Goal: Use online tool/utility: Utilize a website feature to perform a specific function

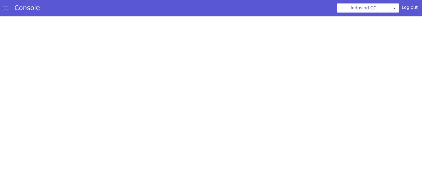
scroll to position [2, 0]
select select "hi"
select select "hi-IN-Wavenet-A"
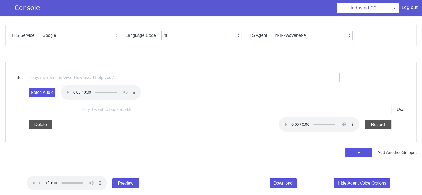
scroll to position [0, 0]
click at [52, 35] on select "Google Vernacular Azure" at bounding box center [80, 36] width 80 height 10
select select "Azure"
select select "en"
select select "en-IN-Heera"
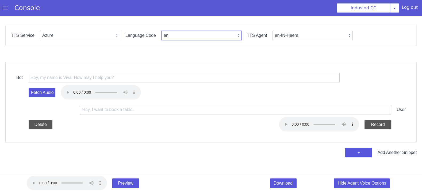
click at [165, 36] on select "en en-IN en-US en-GB hi ta te mr ms id-ID en-AU" at bounding box center [201, 36] width 80 height 10
select select "ta"
click at [261, 35] on label "TTS Agent" at bounding box center [257, 36] width 20 height 10
click at [286, 35] on select "ta-IN-[GEOGRAPHIC_DATA] ta-IN-PallaviNeural [GEOGRAPHIC_DATA]" at bounding box center [312, 36] width 80 height 10
select select "ta-IN-PallaviNeural"
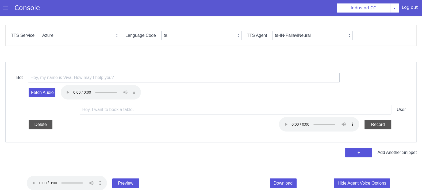
click at [90, 83] on div "Fetch Audio" at bounding box center [210, 93] width 389 height 20
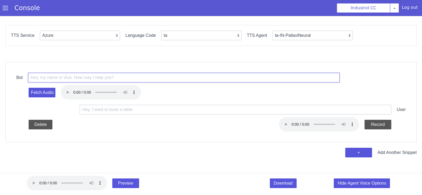
click at [88, 78] on input "text" at bounding box center [183, 78] width 311 height 10
paste input "<prosody rate='+15.00%' pitch='+7Hz'>வணக்கம். நான் Shiva கிட்ட பேசுறேனா? </pros…"
type input "<prosody rate='+15.00%' pitch='+7Hz'>வணக்கம். நான் Shiva கிட்ட பேசுறேனா? </pros…"
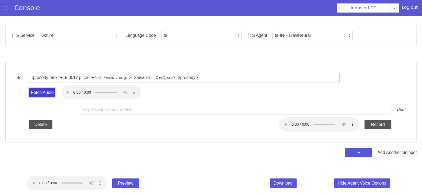
click at [41, 93] on button "Fetch Audio" at bounding box center [42, 93] width 27 height 10
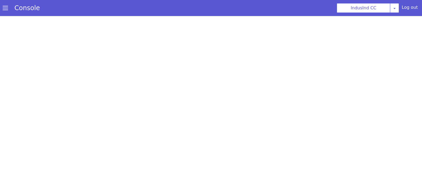
select select "Azure"
select select "ta"
select select "ta-IN-PallaviNeural"
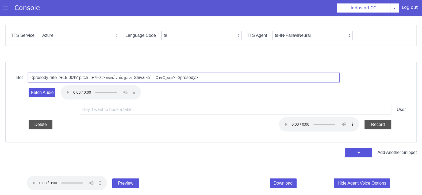
drag, startPoint x: 149, startPoint y: 77, endPoint x: 137, endPoint y: 76, distance: 11.8
click at [175, 76] on input "<prosody rate='+15.00%' pitch='+7Hz'>வணக்கம். நான் Shiva கிட்ட பேசுறேனா? </pros…" at bounding box center [204, 117] width 59 height 309
click at [178, 79] on input "<prosody rate='+15.00%' pitch='+7Hz'>வணக்கம். நான் [PERSON_NAME] கிட்ட பேசுறேனா…" at bounding box center [185, 73] width 309 height 55
type input "<prosody rate='+15.00%' pitch='+7Hz'>வணக்கம். நான் [PERSON_NAME] பேசுறேனா? </pr…"
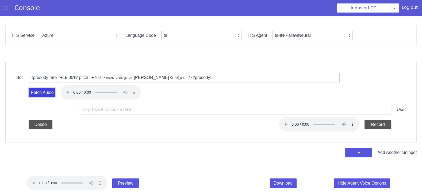
click at [49, 100] on button "Fetch Audio" at bounding box center [43, 106] width 28 height 12
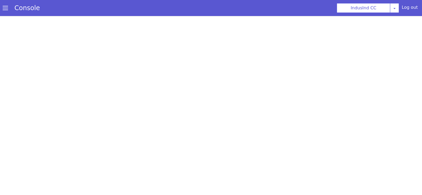
select select "Azure"
select select "ta"
select select "ta-IN-PallaviNeural"
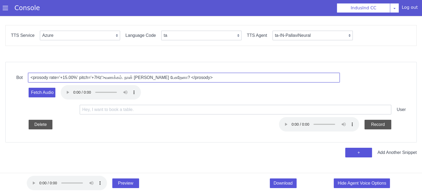
click at [170, 76] on input "<prosody rate='+15.00%' pitch='+7Hz'>வணக்கம். நான் [PERSON_NAME] பேசுறேனா? </pr…" at bounding box center [230, 67] width 121 height 294
click at [142, 77] on input "<prosody rate='+15.00%' pitch='+7Hz'>வணக்கம். நான் [PERSON_NAME] பேசுறேனா? </pr…" at bounding box center [183, 77] width 311 height 11
drag, startPoint x: 147, startPoint y: 76, endPoint x: 138, endPoint y: 76, distance: 9.1
click at [138, 76] on input "<prosody rate='+15.00%' pitch='+7Hz'>வணக்கம். நான் Kvin avarudan பேசுறேனா? </pr…" at bounding box center [183, 81] width 310 height 46
type input "<prosody rate='+15.00%' pitch='+7Hz'>வணக்கம். நான் [PERSON_NAME] பேசுறேனா? </pr…"
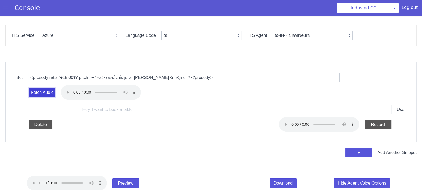
click at [61, 177] on button "Fetch Audio" at bounding box center [75, 188] width 28 height 23
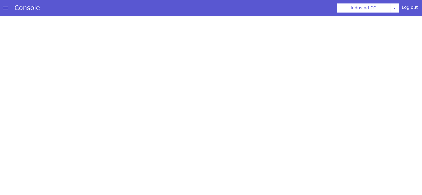
select select "Azure"
select select "ta"
select select "ta-IN-PallaviNeural"
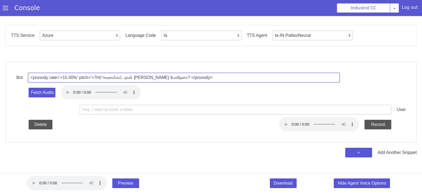
drag, startPoint x: 150, startPoint y: 77, endPoint x: 141, endPoint y: 77, distance: 9.6
click at [141, 77] on input "<prosody rate='+15.00%' pitch='+7Hz'>வணக்கம். நான் [PERSON_NAME] பேசுறேனா? </pr…" at bounding box center [182, 86] width 300 height 103
type input "<prosody rate='+15.00%' pitch='+7Hz'>வணக்கம். நான் [PERSON_NAME] avarudan பேசுற…"
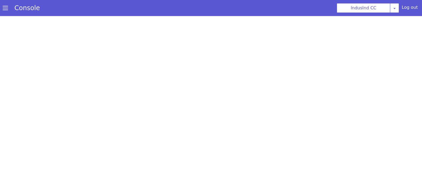
select select "Azure"
select select "ta"
select select "ta-IN-PallaviNeural"
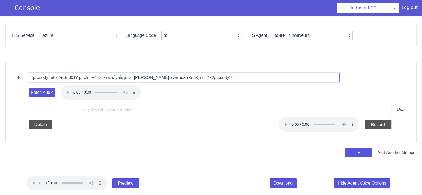
drag, startPoint x: 138, startPoint y: 77, endPoint x: 149, endPoint y: 77, distance: 11.0
click at [170, 77] on input "<prosody rate='+15.00%' pitch='+7Hz'>வணக்கம். நான் [PERSON_NAME] avarudan பேசுற…" at bounding box center [230, 67] width 121 height 294
type input "<prosody rate='+15.00%' pitch='+7Hz'>வணக்கம். நான் [PERSON_NAME] avarudan பேசுற…"
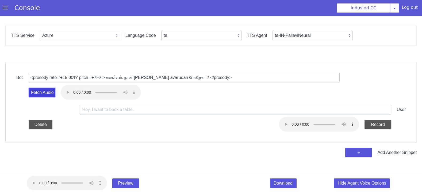
click at [38, 93] on button "Fetch Audio" at bounding box center [42, 94] width 27 height 10
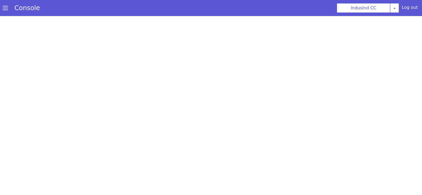
select select "Azure"
select select "ta"
select select "ta-IN-PallaviNeural"
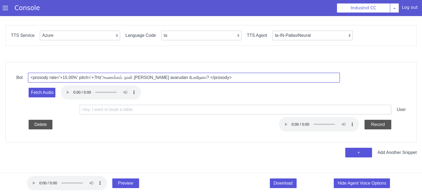
click at [170, 77] on input "<prosody rate='+15.00%' pitch='+7Hz'>வணக்கம். நான் [PERSON_NAME] avarudan பேசுற…" at bounding box center [182, 83] width 306 height 77
drag, startPoint x: 173, startPoint y: 77, endPoint x: 155, endPoint y: 76, distance: 18.2
click at [155, 76] on input "<prosody rate='+15.00%' pitch='+7Hz'>வணக்கம். நான் [PERSON_NAME] avarudan பேசுற…" at bounding box center [183, 78] width 311 height 20
click at [155, 80] on input "<prosody rate='+15.00%' pitch='+7Hz'>வணக்கம். நான் [PERSON_NAME] avarudan பேசுற…" at bounding box center [182, 95] width 260 height 186
drag, startPoint x: 173, startPoint y: 76, endPoint x: 157, endPoint y: 77, distance: 16.6
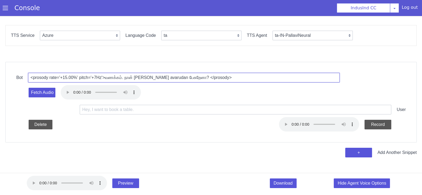
click at [157, 77] on input "<prosody rate='+15.00%' pitch='+7Hz'>வணக்கம். நான் [PERSON_NAME] avarudan பேசுற…" at bounding box center [234, 106] width 304 height 86
type input "<prosody rate='+15.00%' pitch='+7Hz'>வணக்கம். நான் [PERSON_NAME] அவருடன் பேசுறே…"
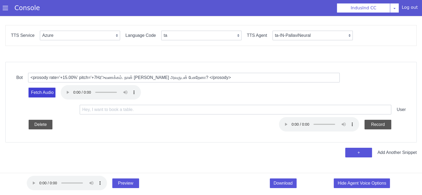
click at [50, 111] on button "Fetch Audio" at bounding box center [44, 117] width 28 height 13
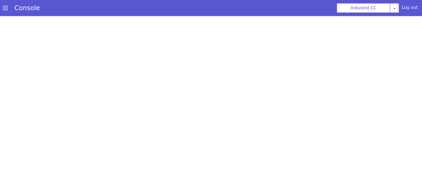
select select "Azure"
select select "ta"
select select "ta-IN-PallaviNeural"
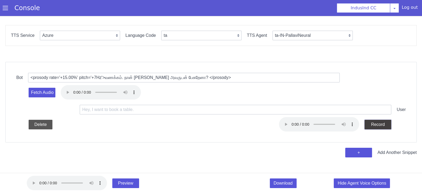
click at [378, 92] on button "Stop" at bounding box center [381, 85] width 28 height 16
click at [379, 85] on button "Record" at bounding box center [381, 77] width 28 height 17
click at [62, 128] on button "Stop" at bounding box center [48, 138] width 28 height 21
click at [184, 110] on input "text" at bounding box center [182, 104] width 121 height 294
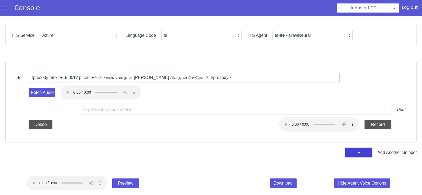
click at [64, 92] on button "+" at bounding box center [50, 83] width 28 height 19
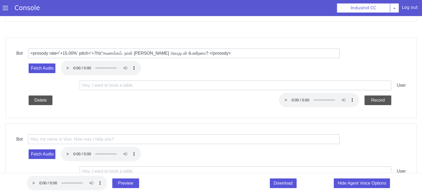
scroll to position [53, 0]
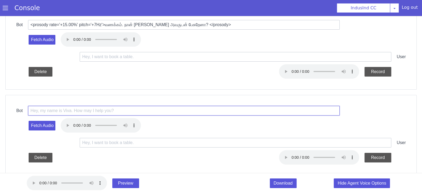
click at [128, 108] on input "text" at bounding box center [251, 67] width 265 height 180
paste input "<prosody rate='15.00%' pitch='7%'>ஹாய், நான் Indus ind வங்கியிலிருந்து ஷாலினி ப…"
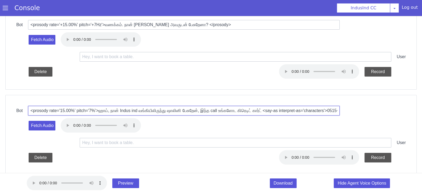
scroll to position [0, 399]
click at [226, 110] on input "<prosody rate='15.00%' pitch='7%'>ஹாய், நான் Indus ind வங்கியிலிருந்து ஷாலினி ப…" at bounding box center [241, 107] width 30 height 311
click at [208, 111] on input "<prosody rate='15.00%' pitch='7%'>ஹாய், நான் Indus ind வங்கியிலிருந்து ஷாலினி ப…" at bounding box center [204, 120] width 272 height 168
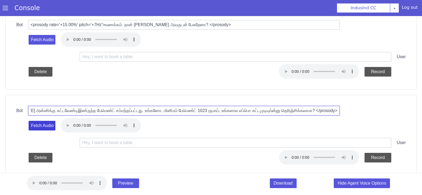
type input "<prosody rate='15.00%' pitch='7%'>ஹாய், நான் Indus ind வங்கியிலிருந்து ஷாலினி ப…"
click at [50, 159] on button "Fetch Audio" at bounding box center [59, 167] width 28 height 16
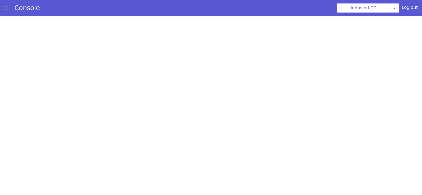
scroll to position [0, 0]
select select "Azure"
select select "ta"
select select "ta-IN-PallaviNeural"
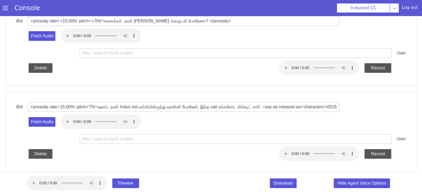
scroll to position [76, 0]
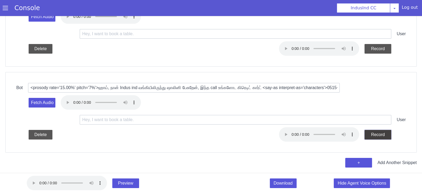
click at [376, 23] on button "Record" at bounding box center [389, 11] width 27 height 24
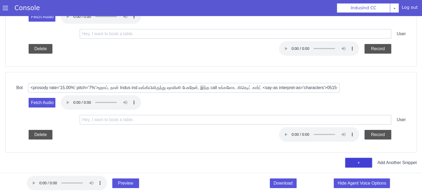
click at [359, 160] on button "+" at bounding box center [361, 159] width 27 height 10
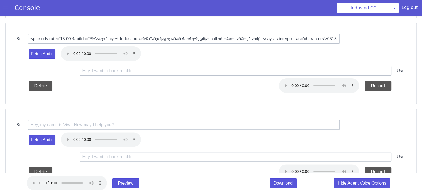
scroll to position [162, 0]
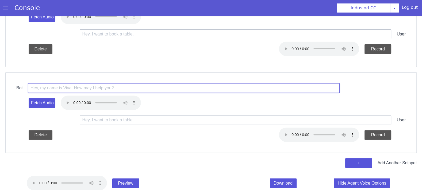
paste input "<prosody rate='+15.00%' pitch='+7Hz'> உங்கள இந்த நேரத்தில கூப்டதுக்கு மன்னிச்சி…"
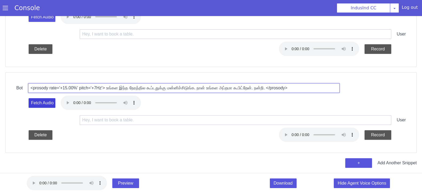
type input "<prosody rate='+15.00%' pitch='+7Hz'> உங்கள இந்த நேரத்தில கூப்டதுக்கு மன்னிச்சி…"
click at [47, 103] on button "Fetch Audio" at bounding box center [42, 104] width 27 height 10
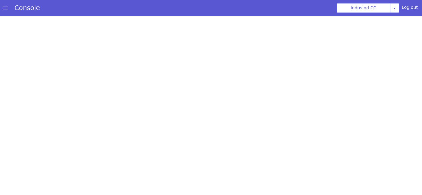
scroll to position [0, 0]
select select "Azure"
select select "ta"
select select "ta-IN-PallaviNeural"
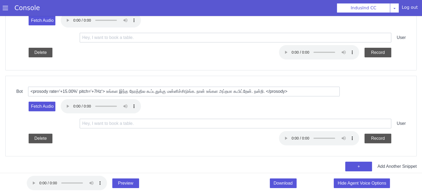
scroll to position [162, 0]
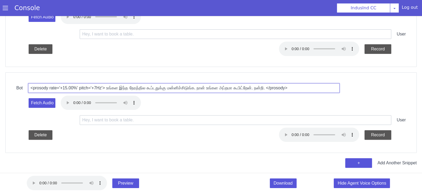
drag, startPoint x: 240, startPoint y: 87, endPoint x: 259, endPoint y: 88, distance: 18.7
click at [259, 88] on input "<prosody rate='+15.00%' pitch='+7Hz'> உங்கள இந்த நேரத்தில கூப்டதுக்கு மன்னிச்சி…" at bounding box center [273, 63] width 110 height 298
type input "<prosody rate='+15.00%' pitch='+7Hz'> உங்கள இந்த நேரத்தில கூப்டதுக்கு மன்னிச்சி…"
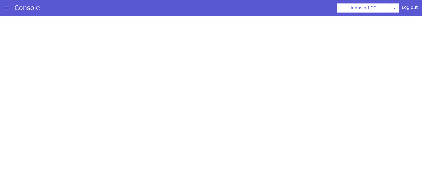
scroll to position [0, 0]
select select "Azure"
select select "ta"
select select "ta-IN-PallaviNeural"
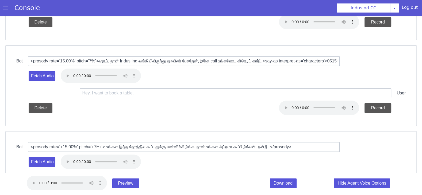
scroll to position [162, 0]
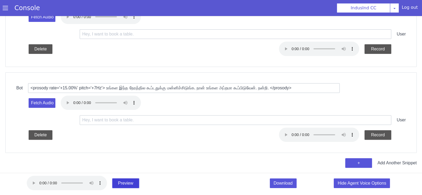
click at [177, 183] on button "Preview" at bounding box center [191, 180] width 28 height 20
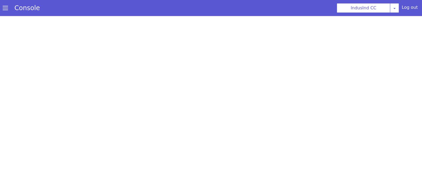
scroll to position [0, 0]
select select "Azure"
select select "ta"
select select "ta-IN-PallaviNeural"
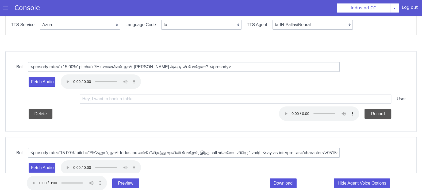
scroll to position [11, 0]
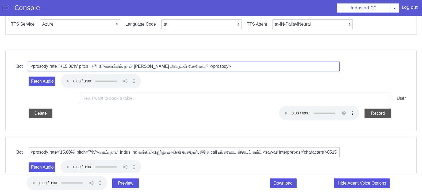
drag, startPoint x: 155, startPoint y: 65, endPoint x: 138, endPoint y: 65, distance: 16.3
click at [158, 122] on div "Bot <prosody rate='+15.00%' pitch='+7Hz'>வணக்கம். நான் Surya அவருடன் பேசுறேனா? …" at bounding box center [262, 111] width 350 height 345
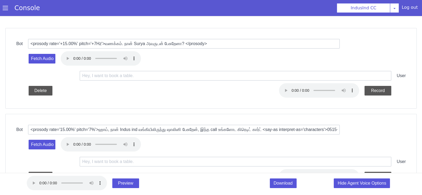
scroll to position [0, 0]
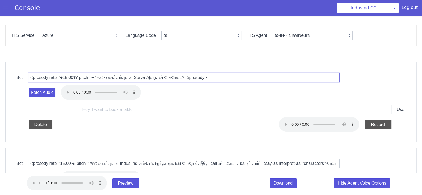
click at [149, 77] on input "<prosody rate='+15.00%' pitch='+7Hz'>வணக்கம். நான் Surya அவருடன் பேசுறேனா? </pr…" at bounding box center [164, 85] width 307 height 71
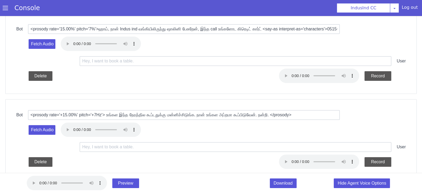
scroll to position [136, 0]
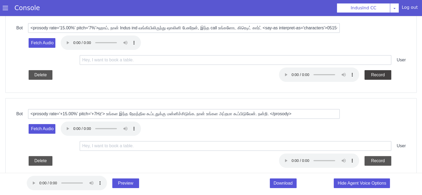
type input "<prosody rate='+15.00%' pitch='+7Hz'>வணக்கம். நான் [PERSON_NAME] அவருடன் பேசுறே…"
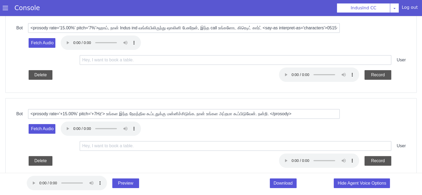
click at [266, 82] on div "Bot <prosody rate='15.00%' pitch='7%'>ஹாய், நான் Indus ind வங்கியிலிருந்து ஷாலி…" at bounding box center [221, 30] width 322 height 369
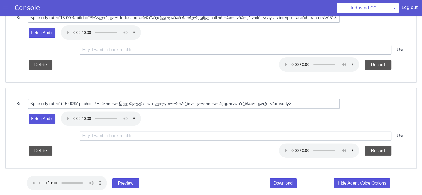
scroll to position [153, 0]
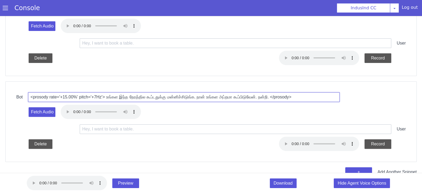
click at [178, 97] on input "<prosody rate='+15.00%' pitch='+7Hz'> உங்கள இந்த நேரத்தில கூப்டதுக்கு மன்னிச்சி…" at bounding box center [240, 96] width 238 height 215
click at [177, 94] on input "<prosody rate='+15.00%' pitch='+7Hz'> உங்கள இந்த நேரத்தில கூப்டதுக்கு மன்னிச்சி…" at bounding box center [192, 100] width 310 height 46
click at [177, 94] on input "<prosody rate='+15.00%' pitch='+7Hz'> உங்கள இந்த நேரத்தில கூப்டதுக்கு மன்னிச்சி…" at bounding box center [190, 99] width 311 height 38
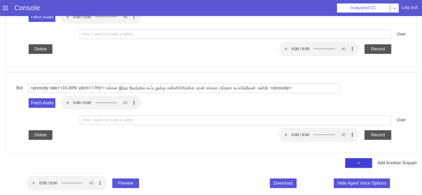
click at [406, 56] on button "+" at bounding box center [419, 44] width 27 height 24
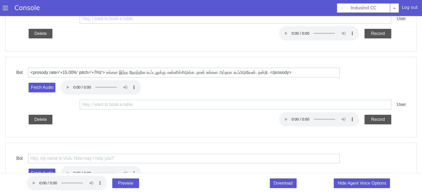
scroll to position [174, 0]
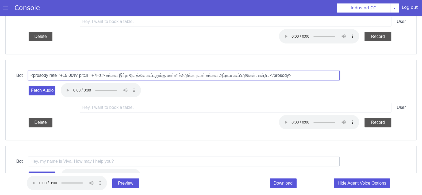
click at [239, 76] on input "<prosody rate='+15.00%' pitch='+7Hz'> உங்கள இந்த நேரத்தில கூப்டதுக்கு மன்னிச்சி…" at bounding box center [190, 79] width 308 height 65
click at [239, 76] on input "<prosody rate='+15.00%' pitch='+7Hz'> உங்கள இந்த நேரத்தில கூப்டதுக்கு மன்னிச்சி…" at bounding box center [169, 47] width 228 height 225
paste input "15.00%' pitch='7%'> புரிஞ்சுது, அப்போ நீங்க பணத்த [DATE] அன்னிக்கு கட்டப்போறீங்…"
click at [163, 40] on input "<prosody rate='15.00%' pitch='7%'> புரிஞ்சுது, அப்போ நீங்க பணத்த [DATE] அன்னிக்…" at bounding box center [242, 15] width 310 height 50
type input "<prosody rate='15.00%' pitch='7%'> புரிஞ்சுது, அப்போ நீங்க பணத்த [DATE] அன்னிக்…"
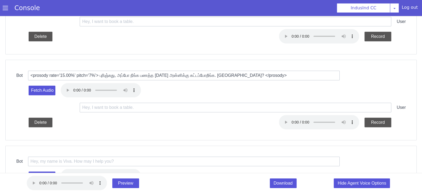
click at [165, 93] on div "Fetch Audio" at bounding box center [250, 17] width 232 height 335
click at [47, 91] on button "Fetch Audio" at bounding box center [43, 96] width 27 height 10
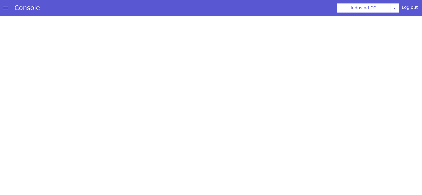
scroll to position [0, 0]
select select "Azure"
select select "ta"
select select "ta-IN-PallaviNeural"
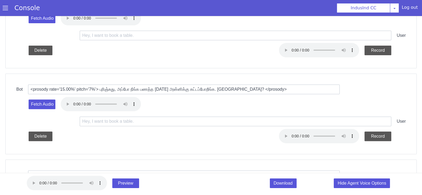
scroll to position [203, 0]
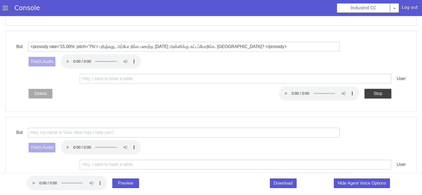
click at [379, 52] on button "Stop" at bounding box center [393, 44] width 28 height 17
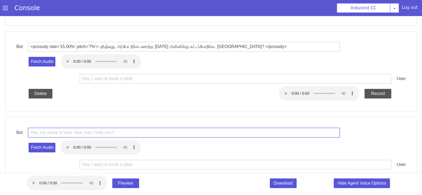
paste input "<prosody rate='+15.00%' pitch='+7Hz'> சரி, உங்க payment over due ஆகிருக்கு. உங்…"
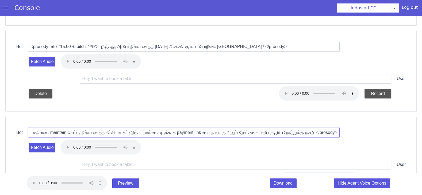
scroll to position [203, 0]
type input "<prosody rate='+15.00%' pitch='+7Hz'> சரி, உங்க payment over due ஆகிருக்கு. உங்…"
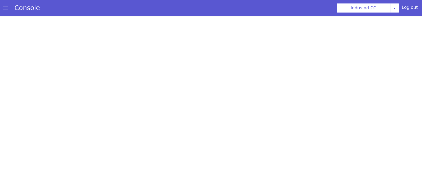
select select "Azure"
select select "ta"
select select "ta-IN-PallaviNeural"
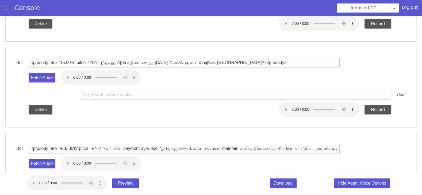
scroll to position [247, 0]
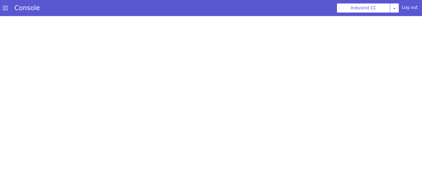
scroll to position [0, 0]
select select "Azure"
select select "ta"
select select "ta-IN-PallaviNeural"
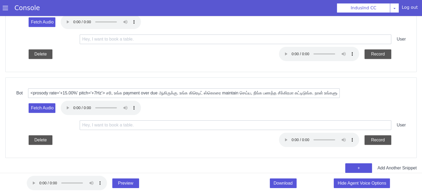
scroll to position [247, 0]
